Goal: Navigation & Orientation: Find specific page/section

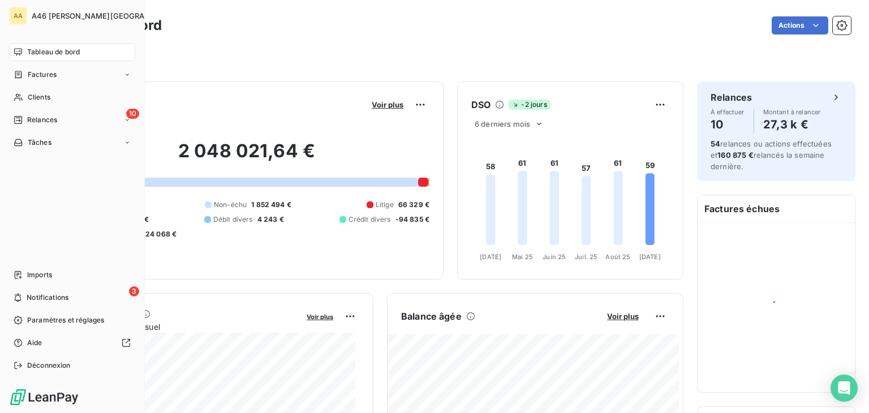
drag, startPoint x: 32, startPoint y: 296, endPoint x: 88, endPoint y: 247, distance: 74.5
click at [32, 296] on span "Notifications" at bounding box center [48, 297] width 42 height 10
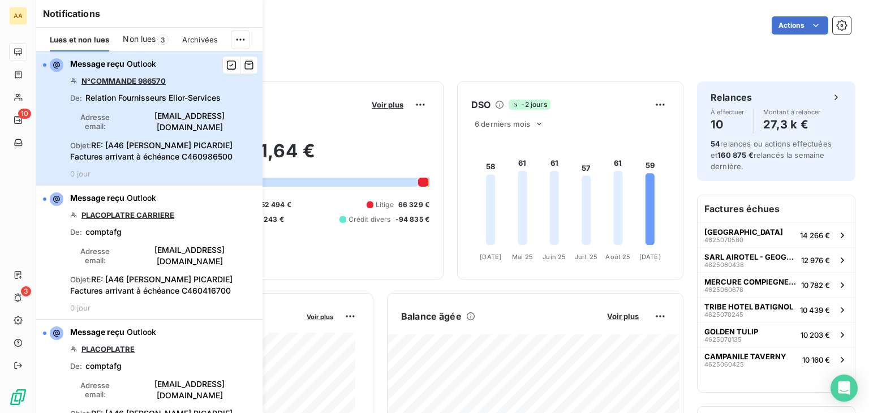
click at [45, 64] on div "button" at bounding box center [44, 64] width 3 height 3
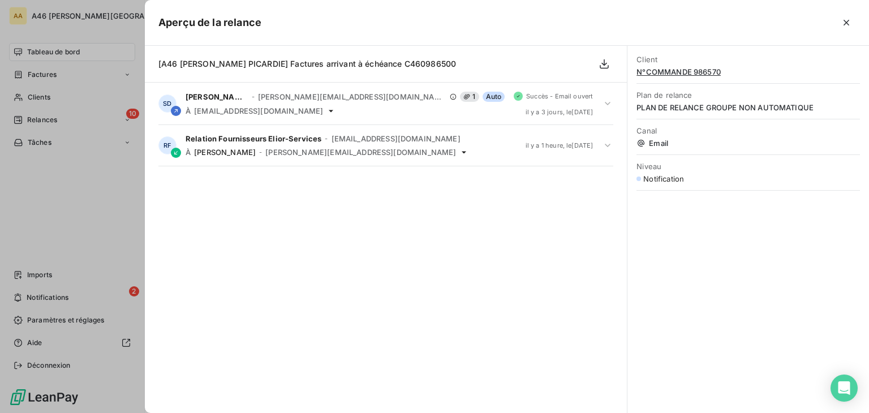
click at [84, 230] on div at bounding box center [434, 206] width 869 height 413
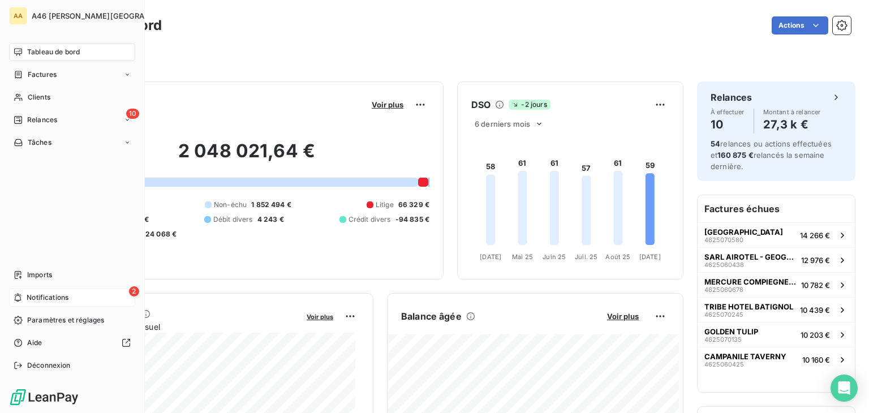
click at [52, 297] on span "Notifications" at bounding box center [48, 297] width 42 height 10
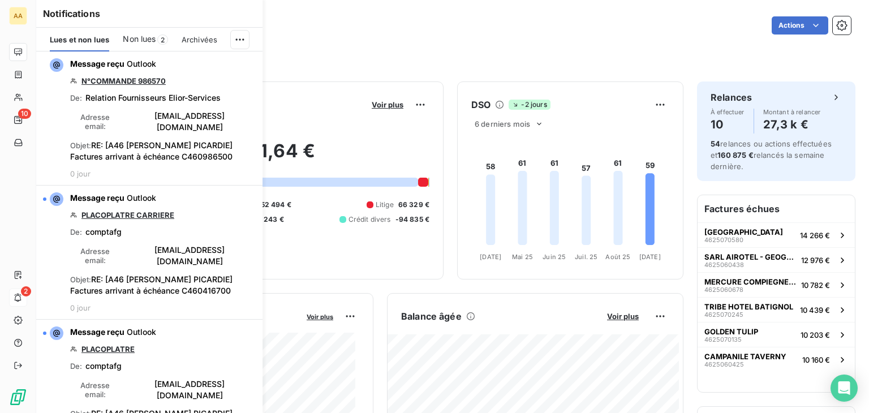
click at [148, 37] on span "Non lues" at bounding box center [139, 38] width 33 height 11
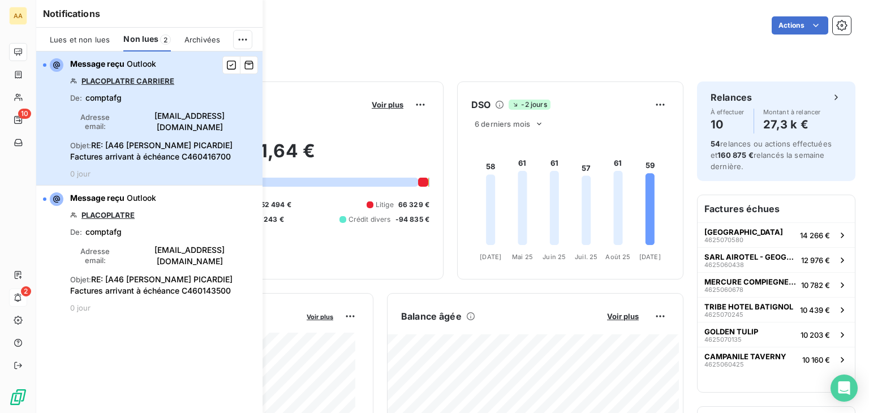
click at [45, 63] on div "button" at bounding box center [44, 64] width 3 height 3
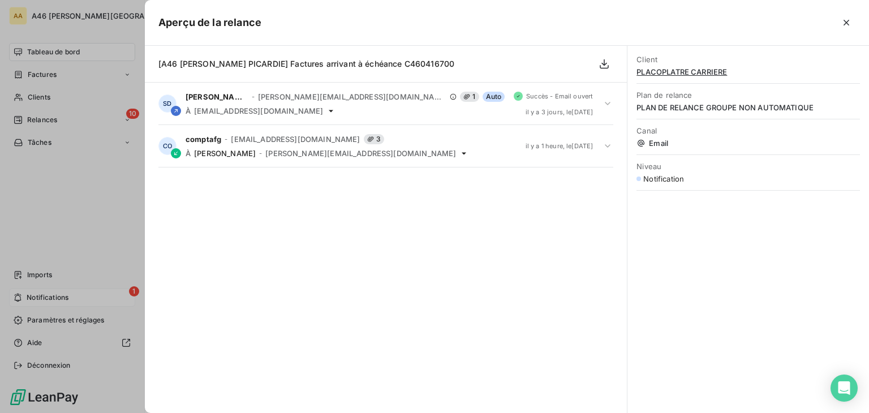
click at [45, 299] on div at bounding box center [434, 206] width 869 height 413
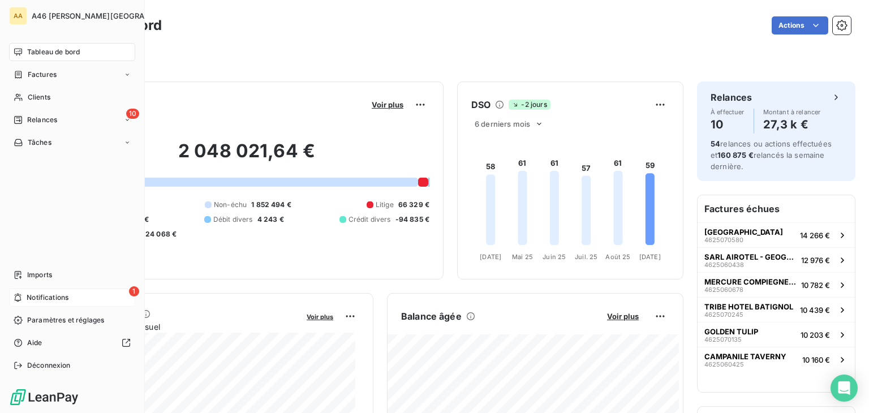
click at [66, 299] on span "Notifications" at bounding box center [48, 297] width 42 height 10
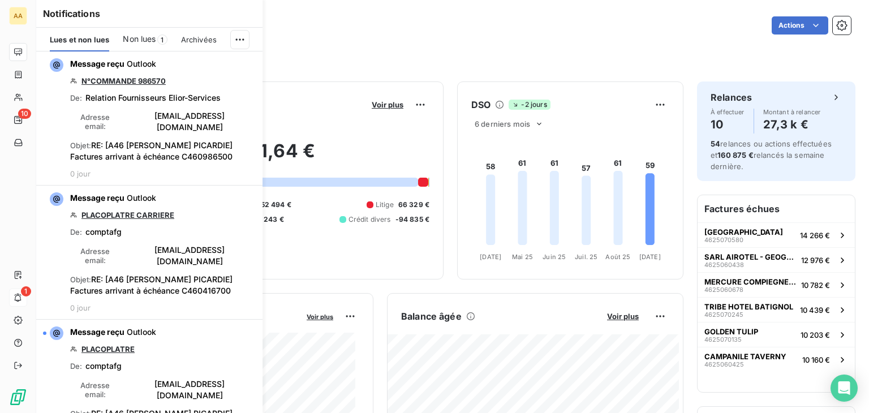
click at [135, 41] on span "Non lues" at bounding box center [139, 38] width 33 height 11
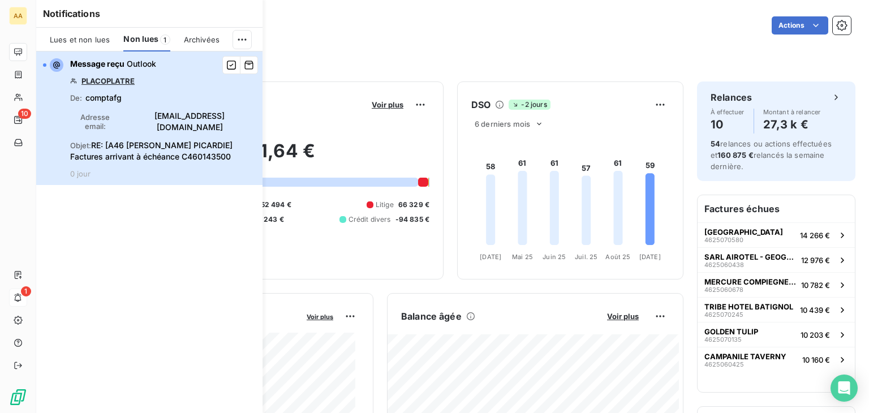
click at [45, 66] on div "button" at bounding box center [44, 64] width 3 height 3
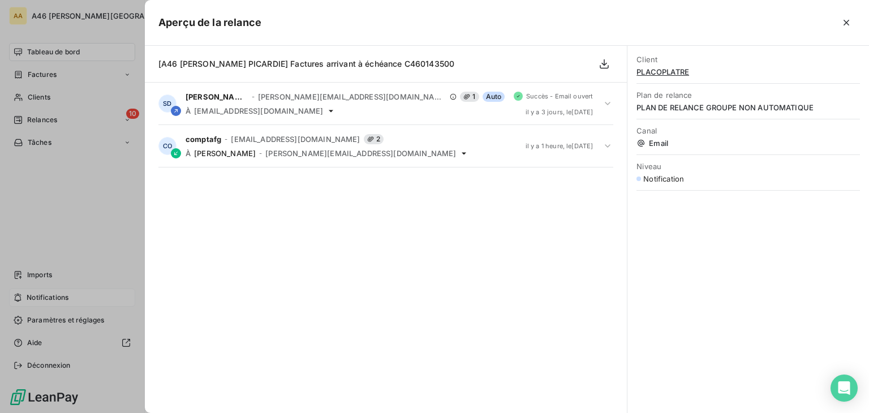
drag, startPoint x: 46, startPoint y: 191, endPoint x: 111, endPoint y: 202, distance: 66.0
click at [49, 191] on div at bounding box center [434, 206] width 869 height 413
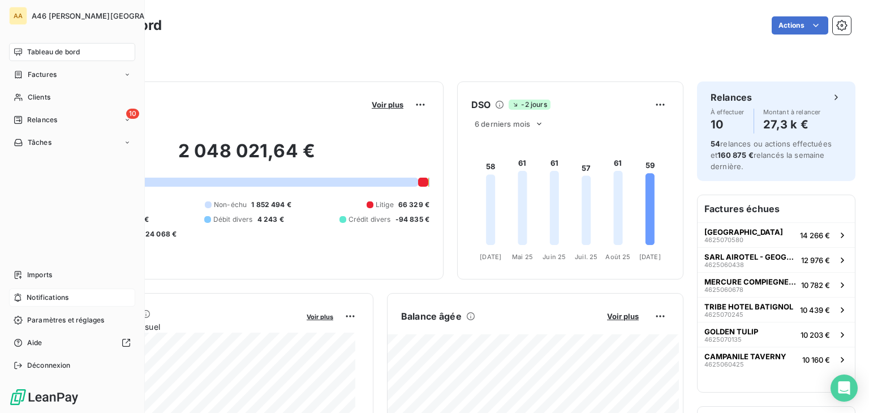
click at [80, 50] on span "Tableau de bord" at bounding box center [53, 52] width 53 height 10
